Goal: Transaction & Acquisition: Purchase product/service

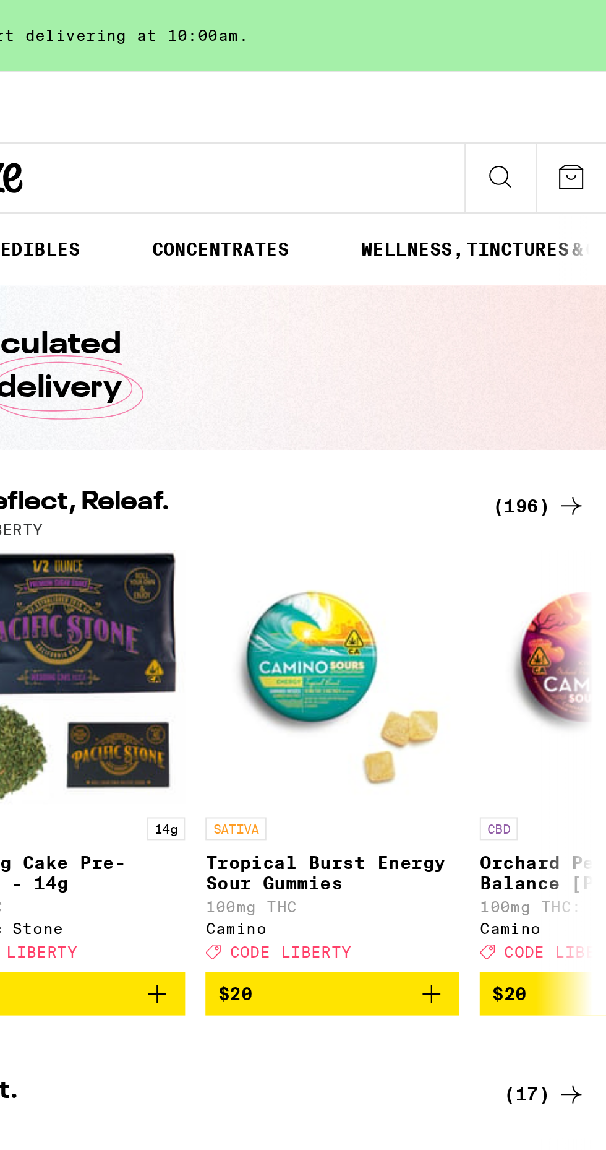
click at [576, 239] on div "(196)" at bounding box center [574, 246] width 46 height 15
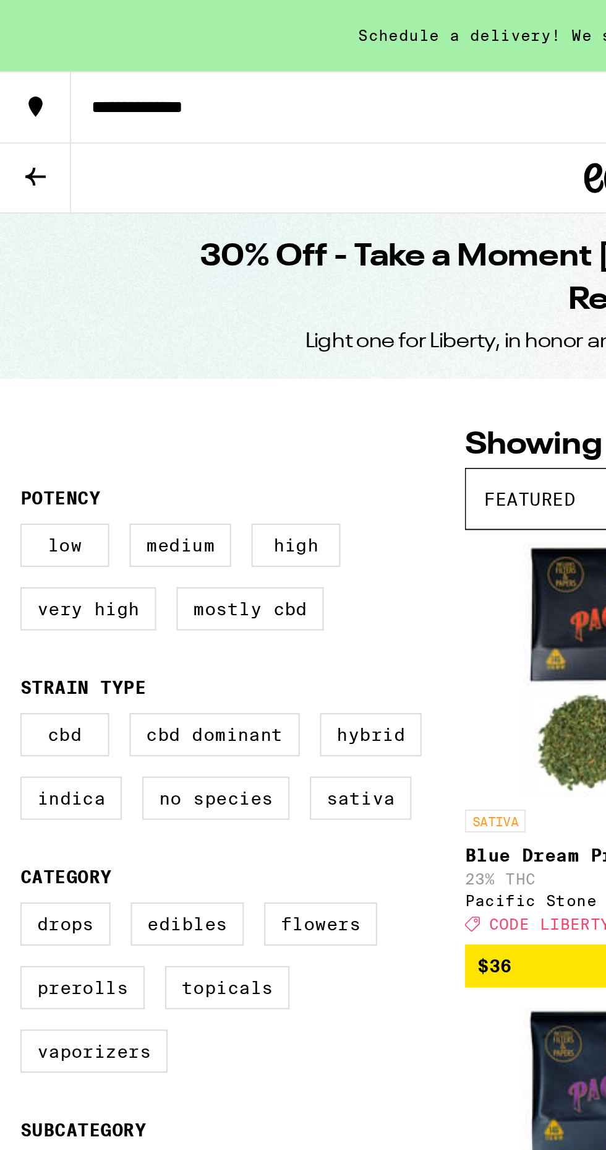
click at [189, 356] on label "Hybrid" at bounding box center [180, 357] width 49 height 21
click at [13, 350] on input "Hybrid" at bounding box center [12, 349] width 1 height 1
checkbox input "true"
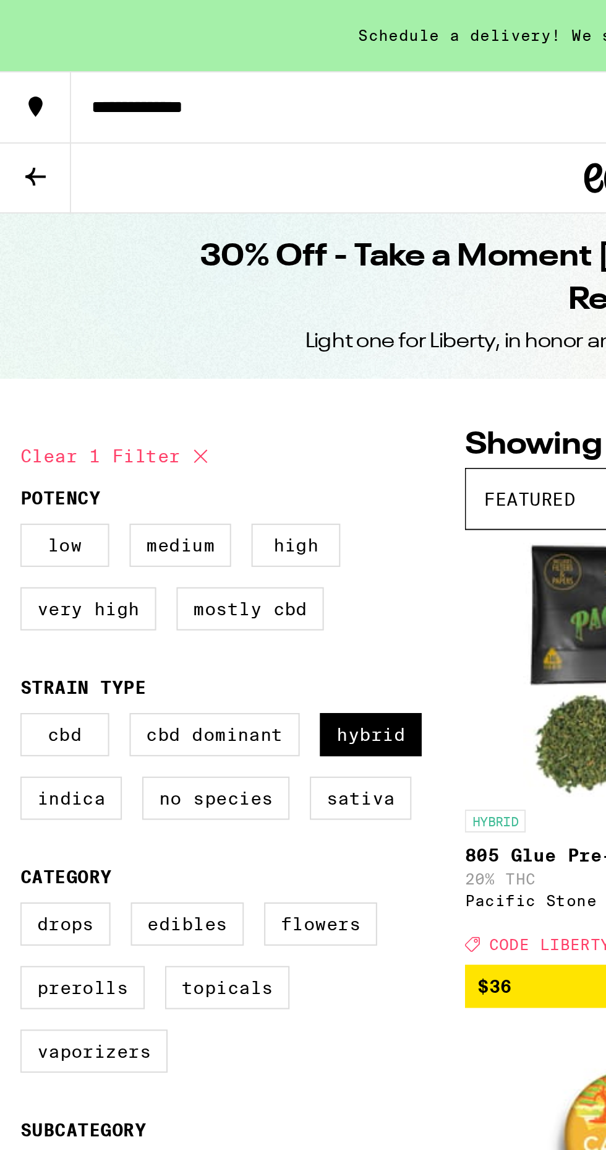
click at [46, 478] on label "Prerolls" at bounding box center [40, 480] width 61 height 21
click at [13, 442] on input "Prerolls" at bounding box center [12, 441] width 1 height 1
checkbox input "true"
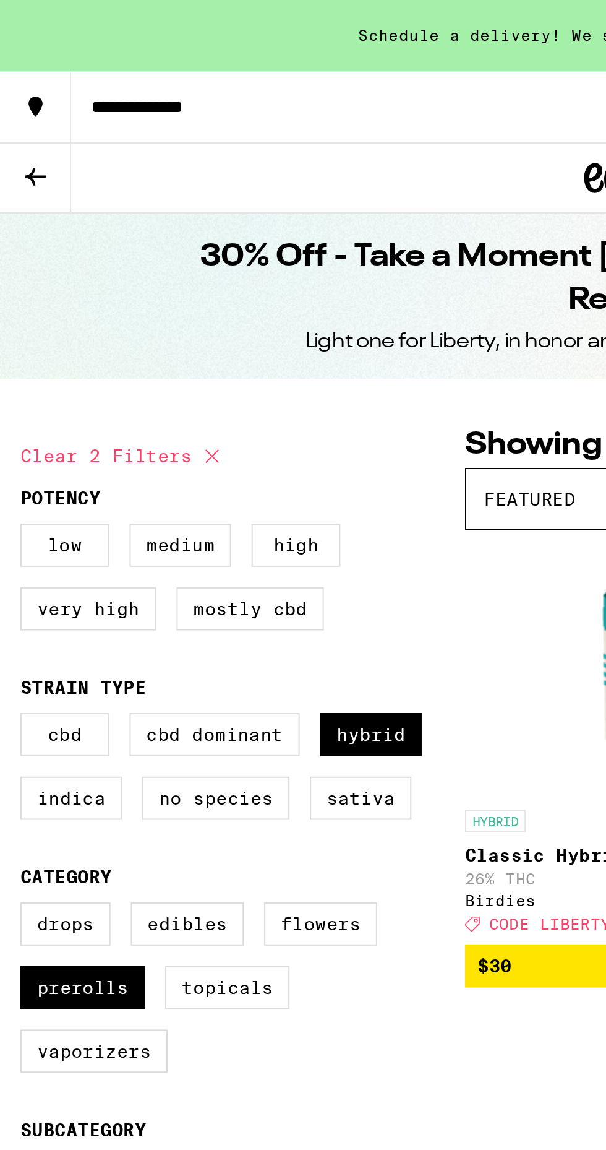
click at [153, 445] on label "Flowers" at bounding box center [156, 449] width 55 height 21
click at [13, 442] on input "Flowers" at bounding box center [12, 441] width 1 height 1
checkbox input "true"
